Goal: Task Accomplishment & Management: Use online tool/utility

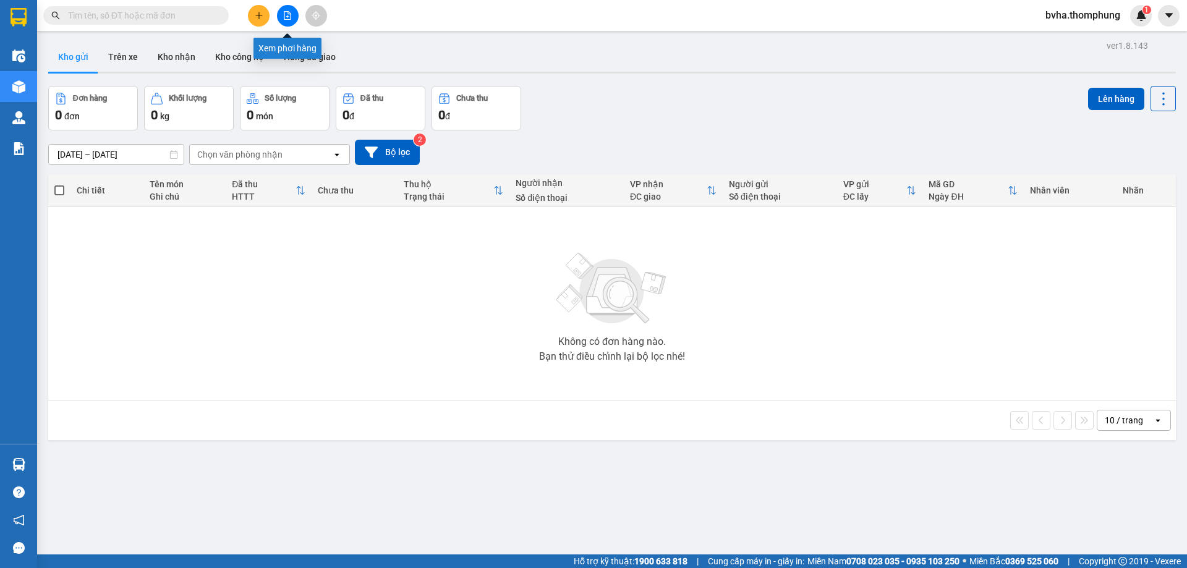
click at [290, 24] on button at bounding box center [288, 16] width 22 height 22
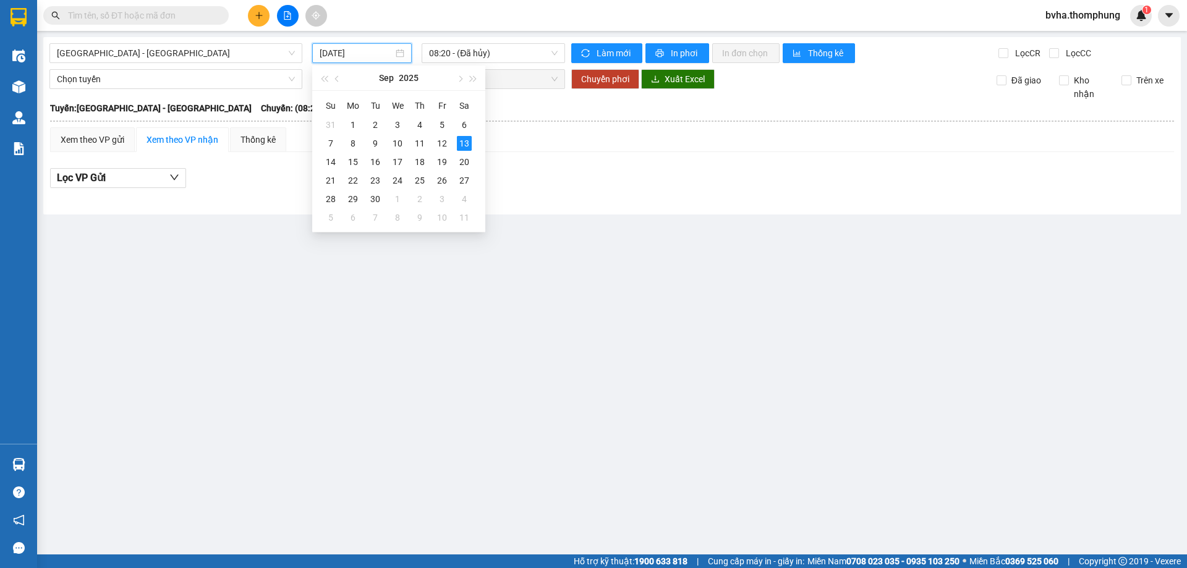
drag, startPoint x: 369, startPoint y: 57, endPoint x: 370, endPoint y: 119, distance: 62.4
click at [369, 57] on input "[DATE]" at bounding box center [357, 53] width 74 height 14
click at [441, 140] on div "12" at bounding box center [441, 143] width 15 height 15
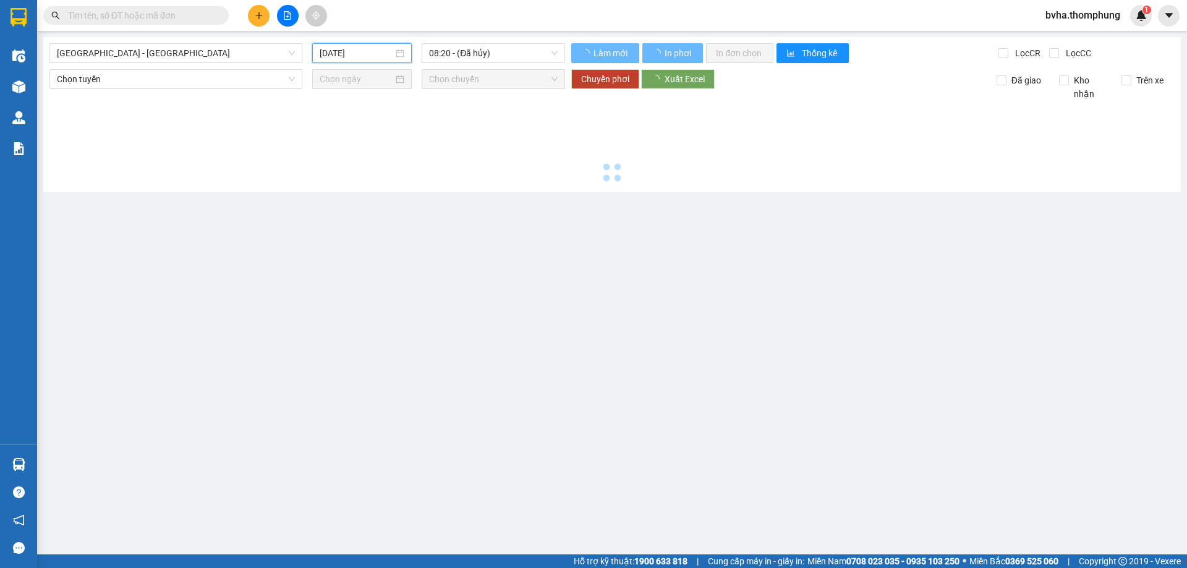
type input "[DATE]"
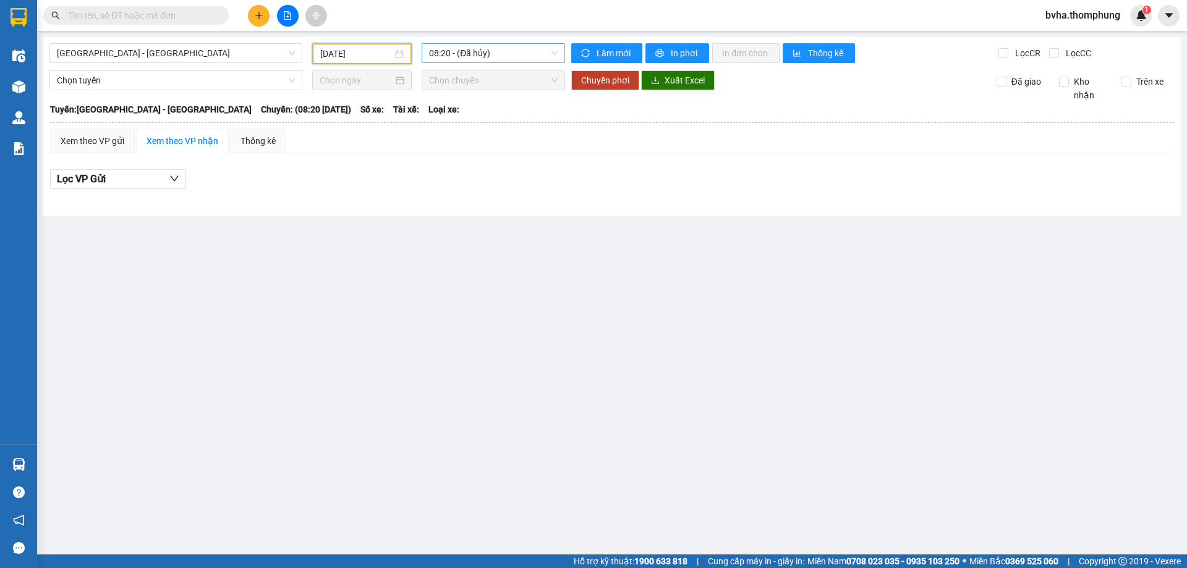
click at [454, 57] on span "08:20 - (Đã hủy)" at bounding box center [493, 53] width 129 height 19
click at [437, 190] on div "16:30" at bounding box center [477, 197] width 96 height 14
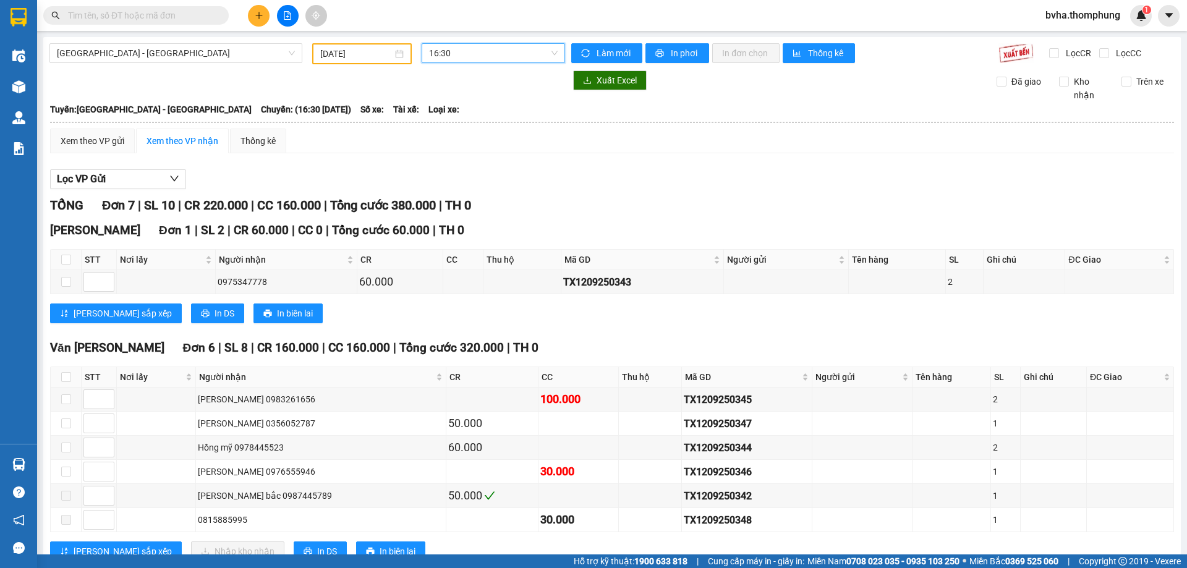
click at [471, 51] on span "16:30" at bounding box center [493, 53] width 129 height 19
click at [434, 212] on div "18:30" at bounding box center [474, 217] width 96 height 14
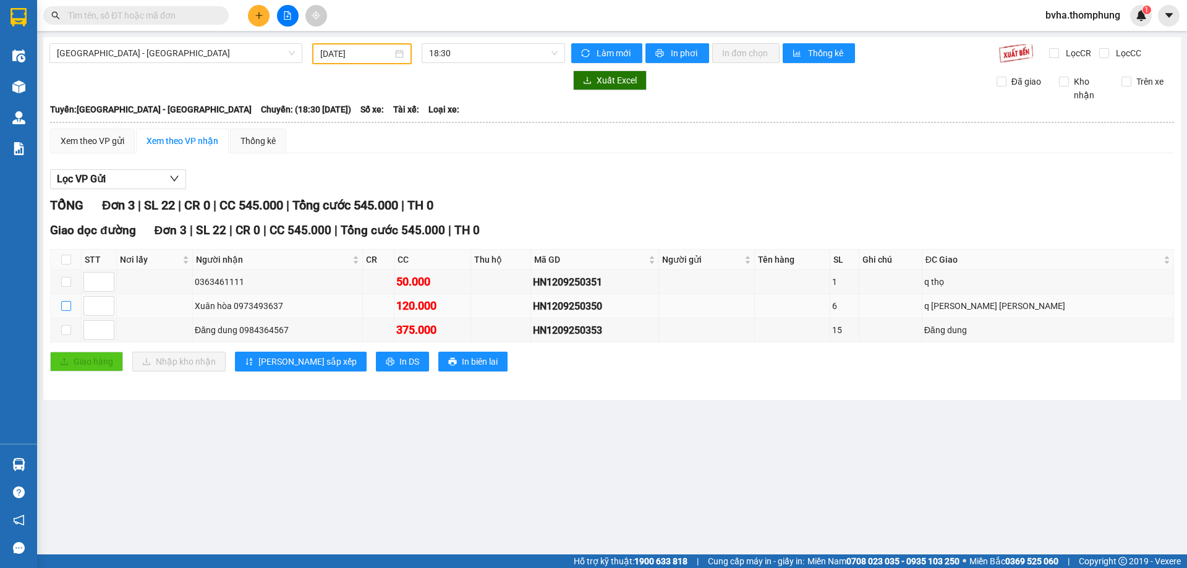
click at [66, 308] on input "checkbox" at bounding box center [66, 306] width 10 height 10
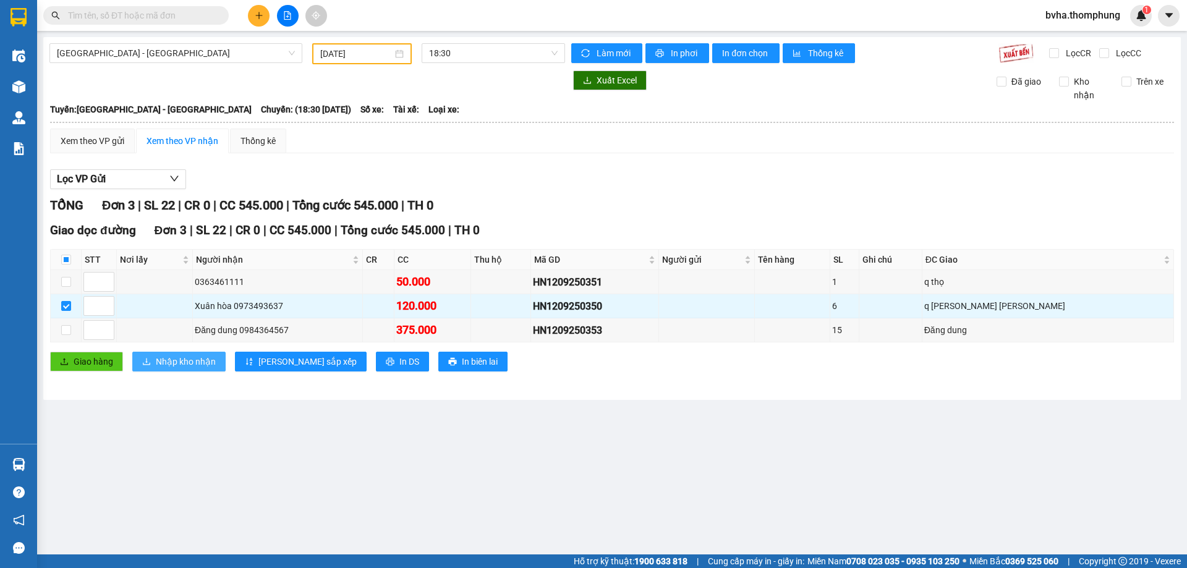
click at [165, 360] on span "Nhập kho nhận" at bounding box center [186, 362] width 60 height 14
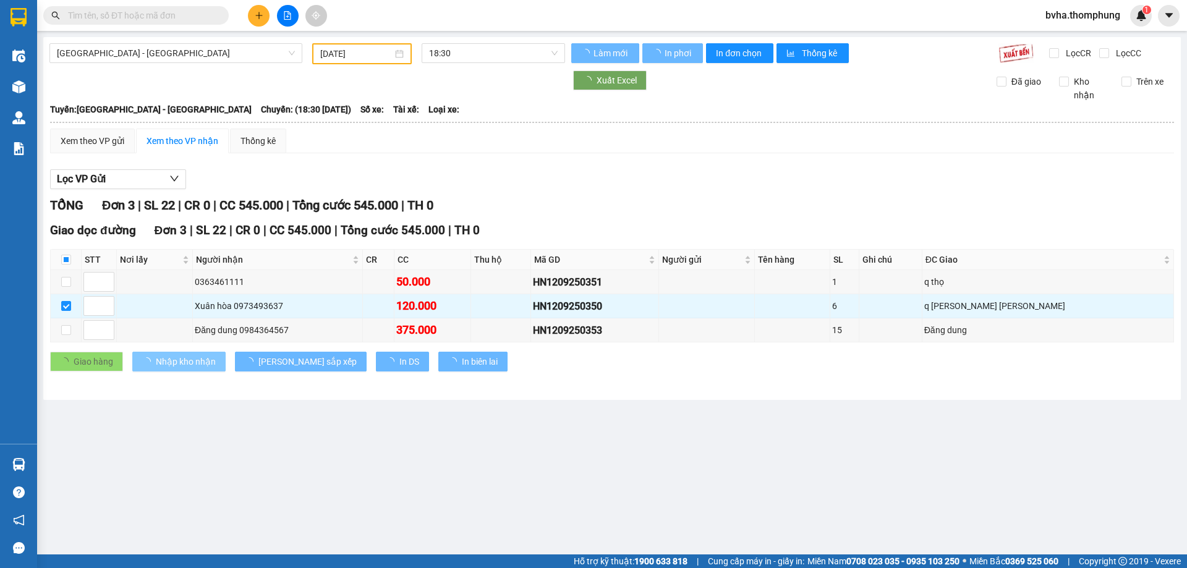
checkbox input "false"
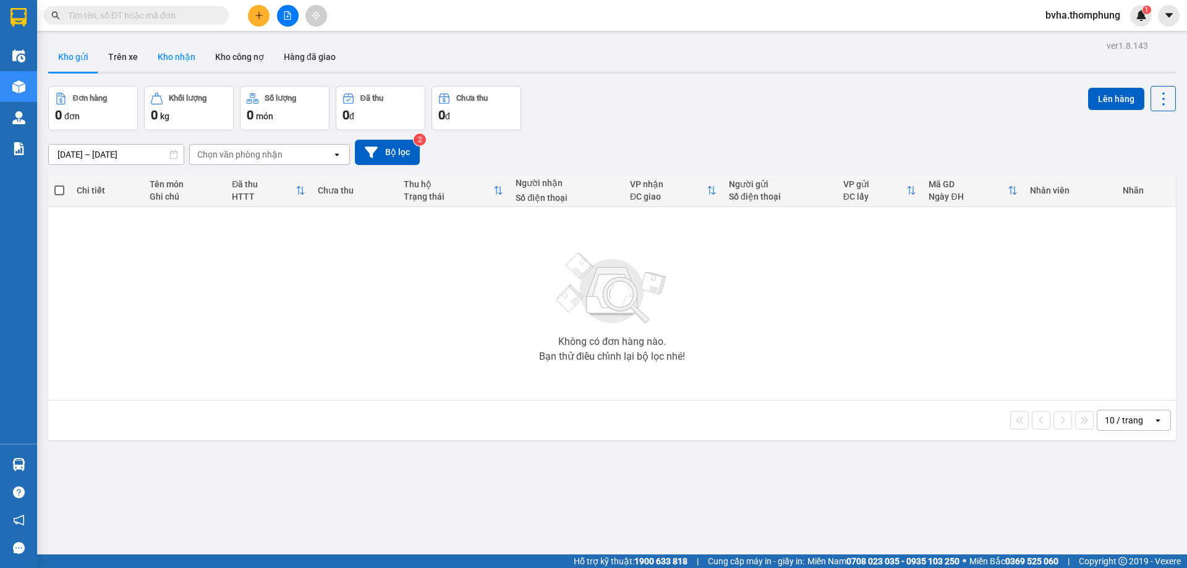
click at [172, 52] on button "Kho nhận" at bounding box center [176, 57] width 57 height 30
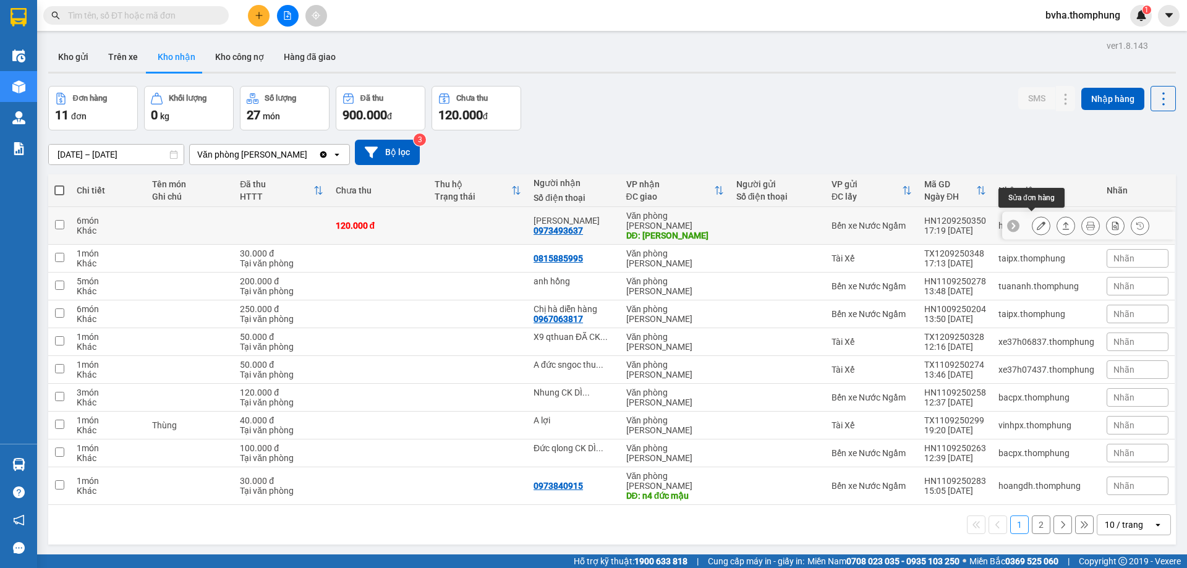
click at [1036, 221] on icon at bounding box center [1040, 225] width 9 height 9
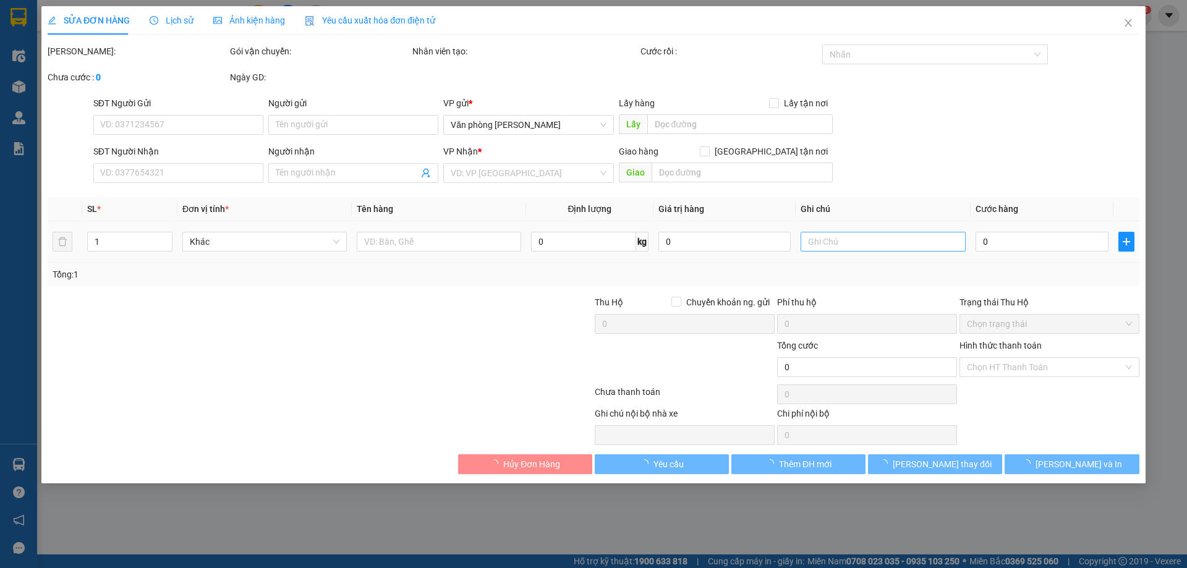
type input "0973493637"
type input "[PERSON_NAME]"
type input "120.000"
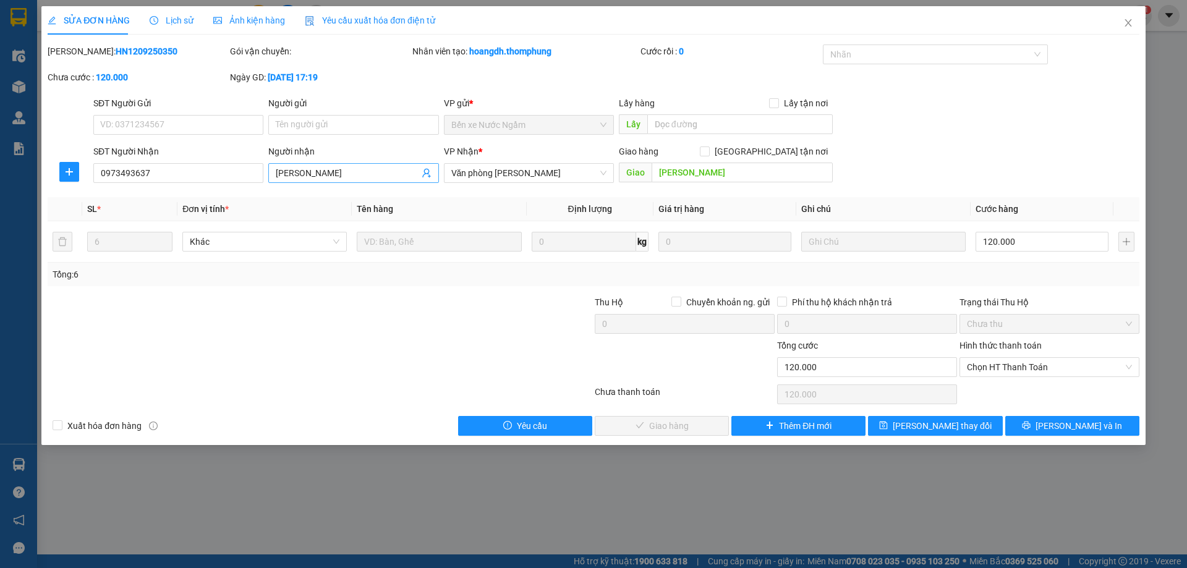
click at [347, 169] on input "[PERSON_NAME]" at bounding box center [347, 173] width 143 height 14
click at [1039, 370] on span "Chọn HT Thanh Toán" at bounding box center [1049, 367] width 165 height 19
type input "Xuân hòa CK DÌ"
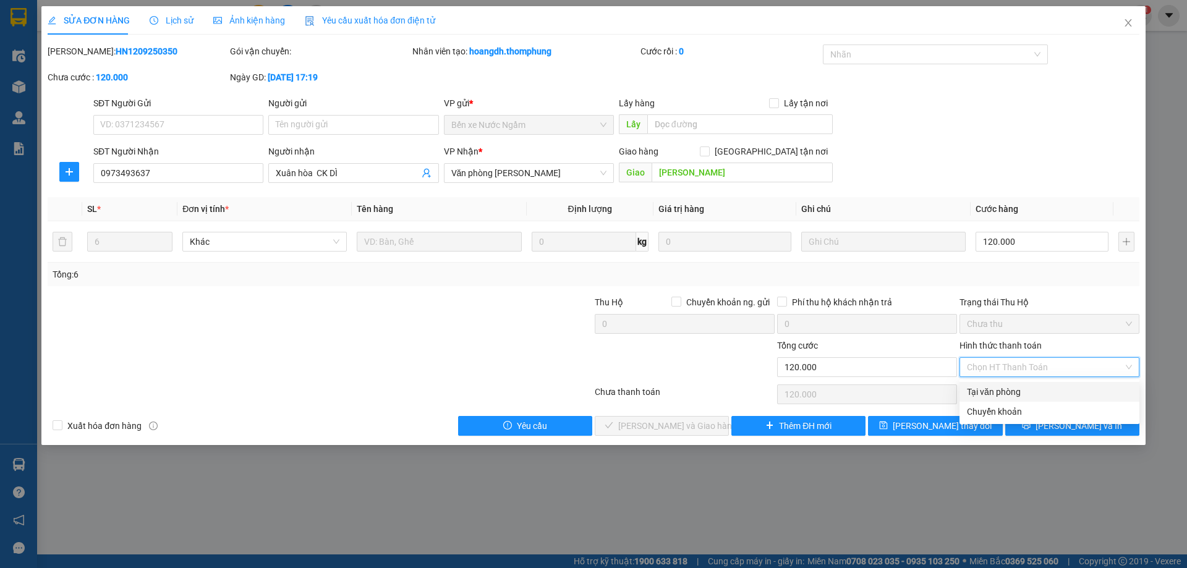
click at [1023, 397] on div "Tại văn phòng" at bounding box center [1049, 392] width 165 height 14
type input "0"
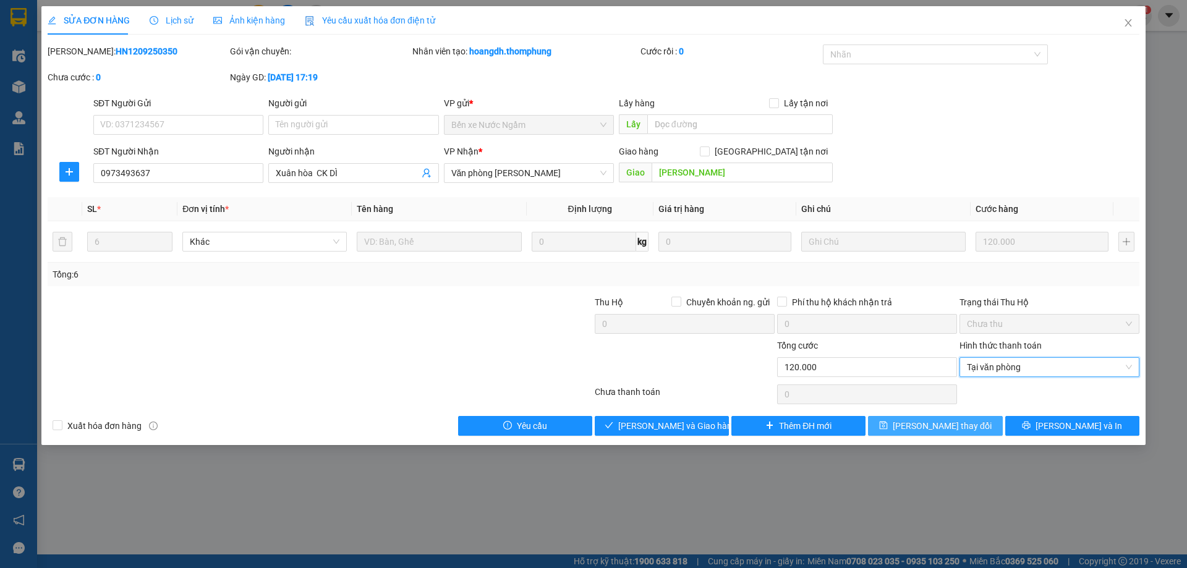
click at [973, 426] on button "[PERSON_NAME] thay đổi" at bounding box center [935, 426] width 134 height 20
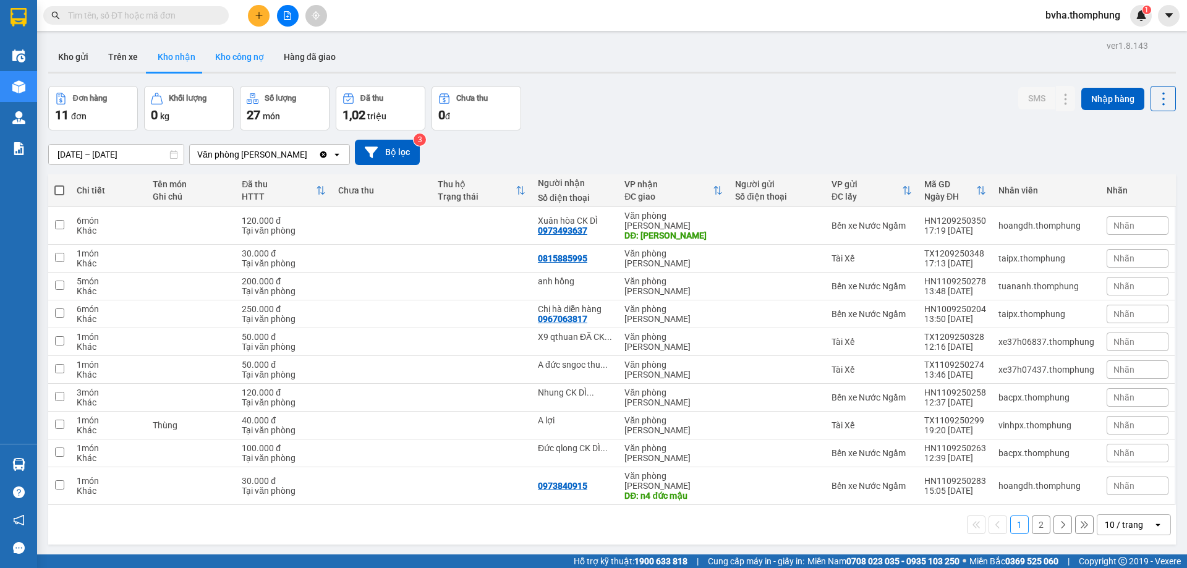
click at [245, 61] on button "Kho công nợ" at bounding box center [239, 57] width 69 height 30
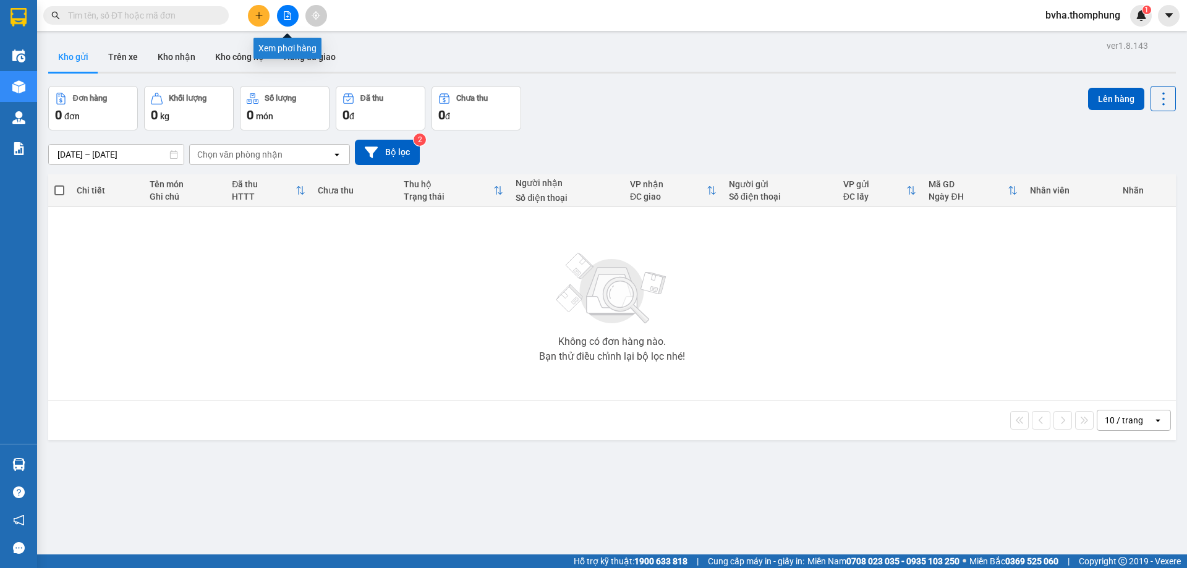
click at [287, 15] on icon "file-add" at bounding box center [287, 15] width 9 height 9
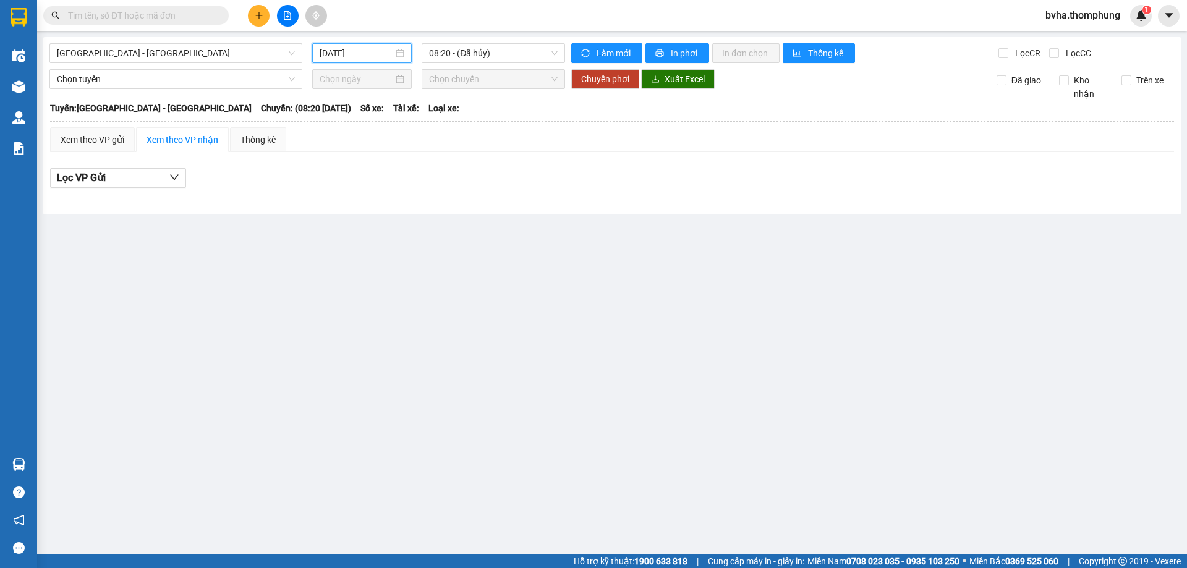
click at [376, 55] on input "13/09/2025" at bounding box center [357, 53] width 74 height 14
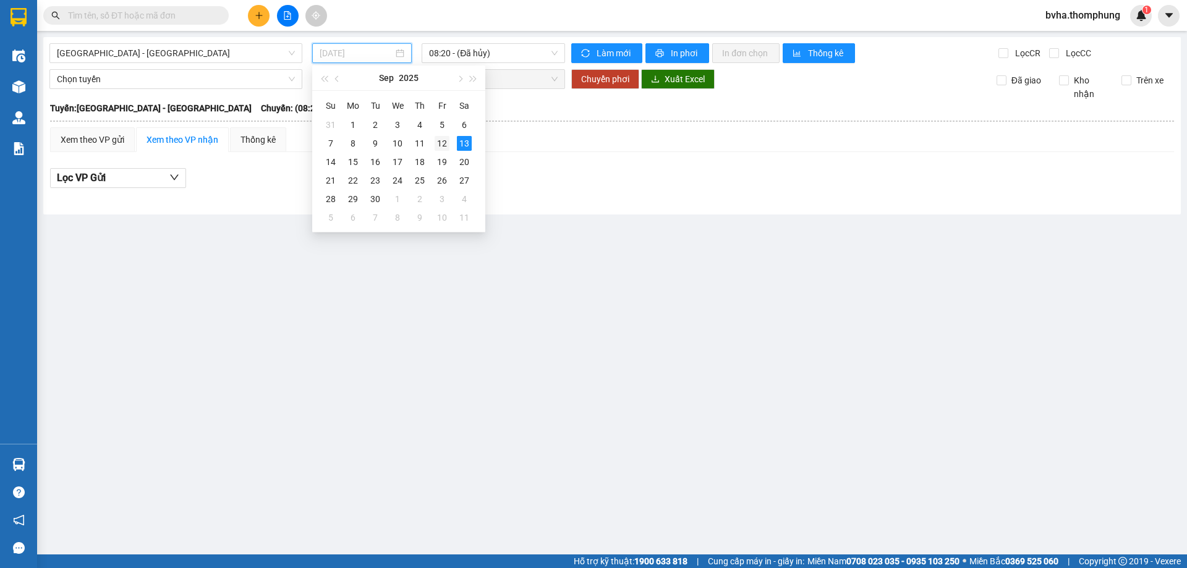
click at [440, 143] on div "12" at bounding box center [441, 143] width 15 height 15
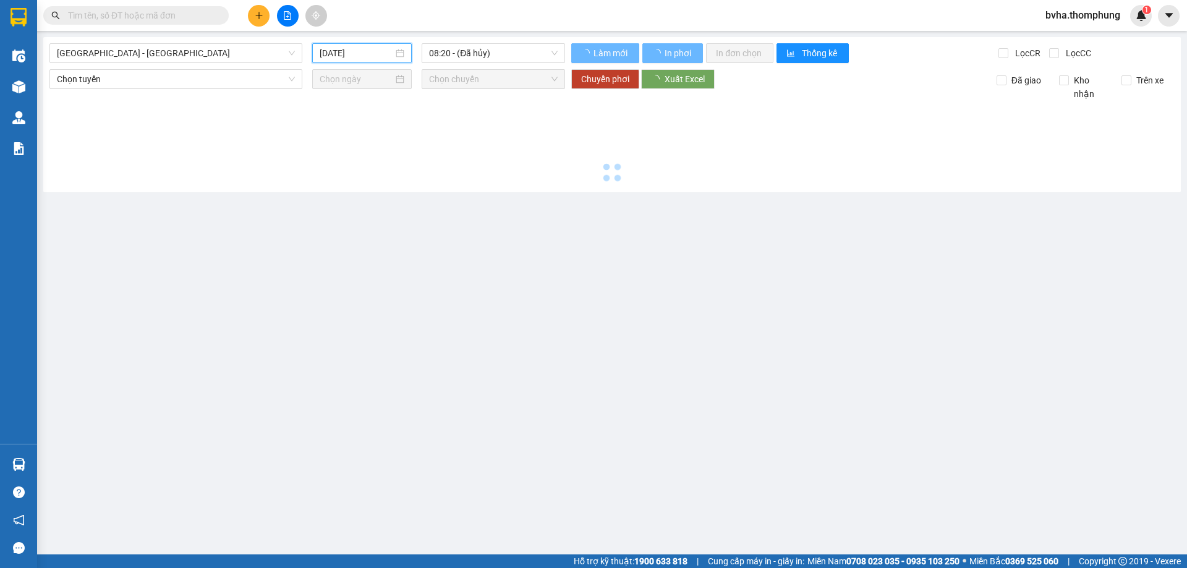
type input "12/09/2025"
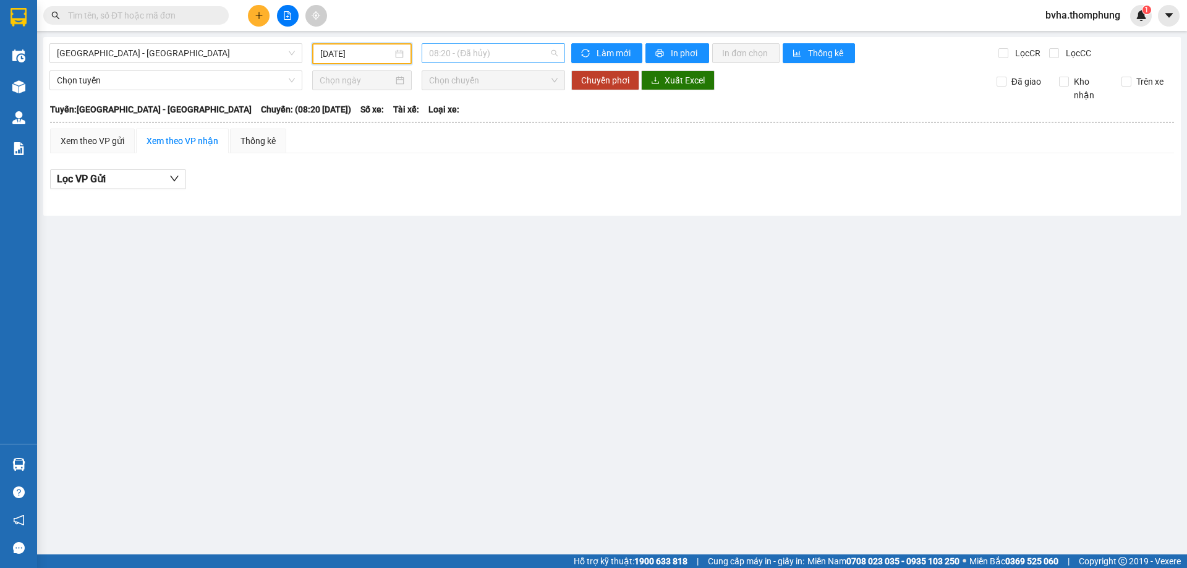
click at [500, 51] on span "08:20 - (Đã hủy)" at bounding box center [493, 53] width 129 height 19
click at [455, 198] on div "16:30" at bounding box center [477, 197] width 96 height 14
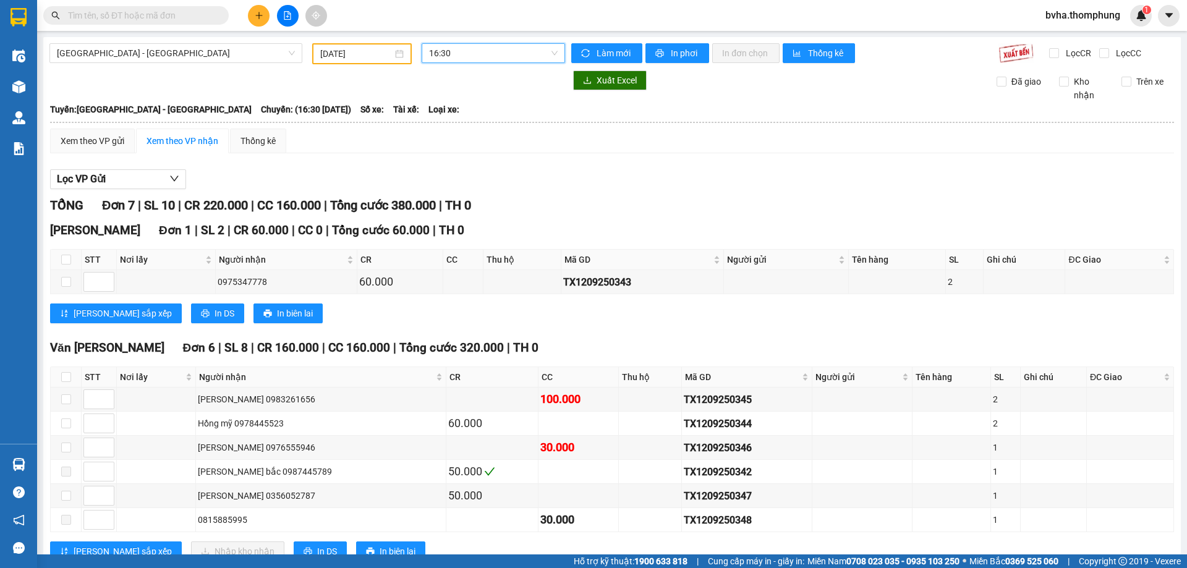
click at [491, 53] on span "16:30" at bounding box center [493, 53] width 129 height 19
